Goal: Find specific page/section: Find specific page/section

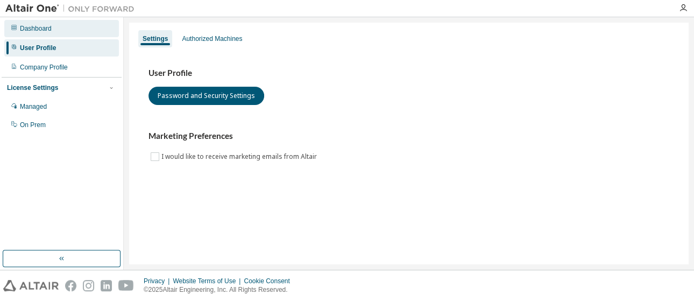
click at [41, 29] on div "Dashboard" at bounding box center [36, 28] width 32 height 9
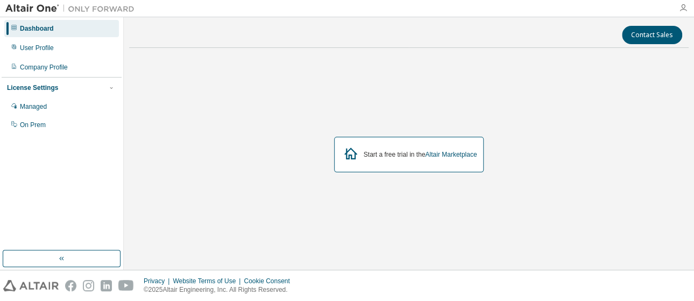
click at [679, 11] on icon "button" at bounding box center [683, 8] width 9 height 9
